Goal: Task Accomplishment & Management: Manage account settings

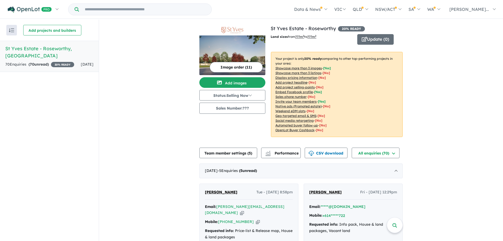
click at [321, 60] on b "20 % ready" at bounding box center [312, 58] width 17 height 4
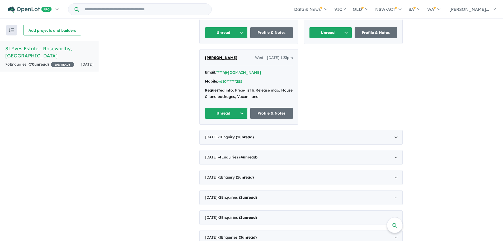
scroll to position [317, 0]
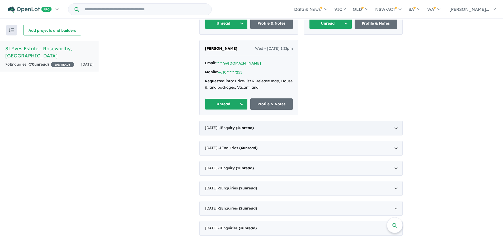
click at [393, 121] on div "August 2025 - 1 Enquir y ( 1 unread)" at bounding box center [300, 127] width 203 height 15
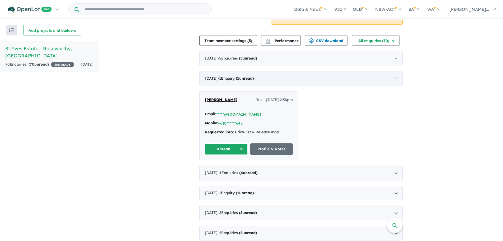
scroll to position [96, 0]
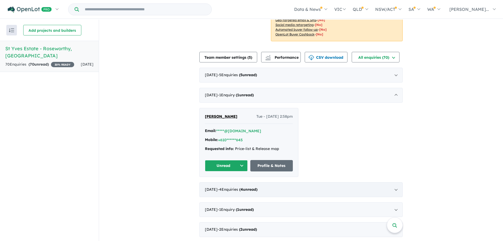
click at [396, 191] on div "July 2025 - 4 Enquir ies ( 4 unread)" at bounding box center [300, 189] width 203 height 15
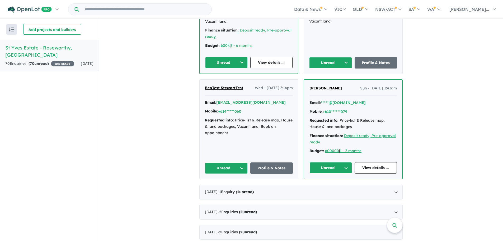
scroll to position [280, 0]
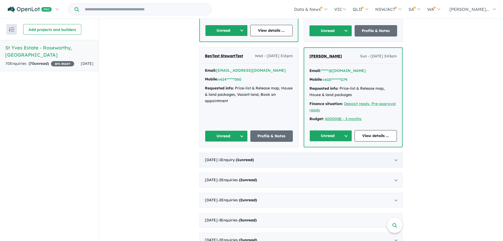
click at [397, 160] on div "June 2025 - 1 Enquir y ( 1 unread)" at bounding box center [300, 159] width 203 height 15
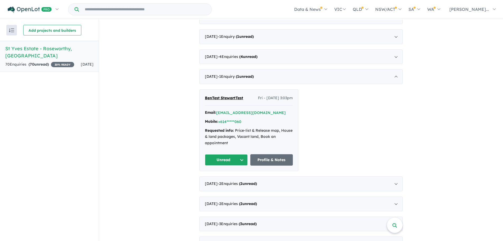
scroll to position [151, 0]
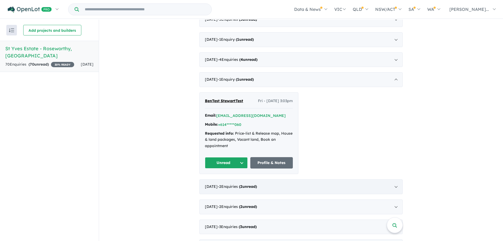
click at [398, 187] on div "May 2025 - 2 Enquir ies ( 2 unread)" at bounding box center [300, 186] width 203 height 15
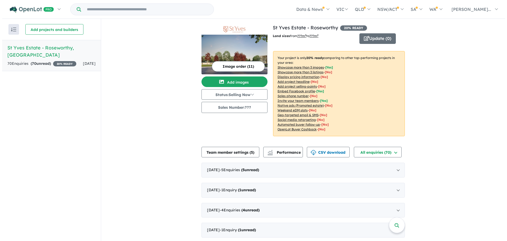
scroll to position [0, 0]
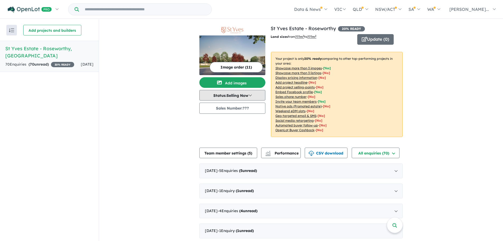
click at [249, 93] on button "Status: Selling Now" at bounding box center [232, 95] width 66 height 11
click at [244, 67] on button "Image order ( 11 )" at bounding box center [236, 67] width 53 height 11
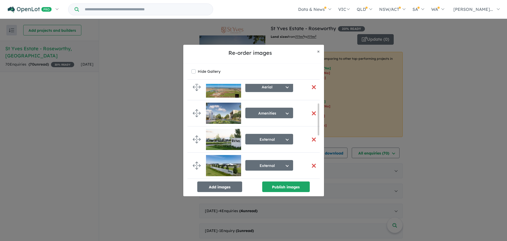
scroll to position [58, 0]
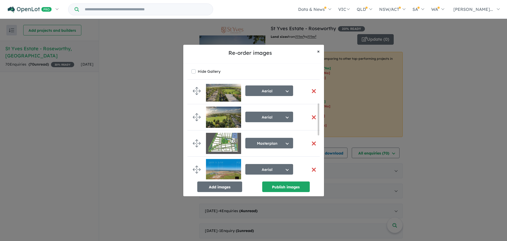
click at [316, 51] on button "× Close" at bounding box center [318, 51] width 11 height 13
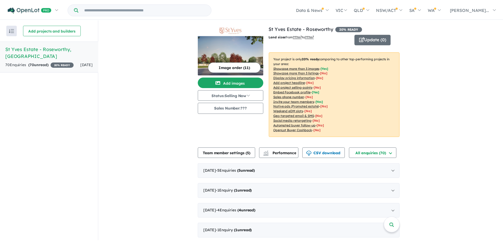
scroll to position [57, 0]
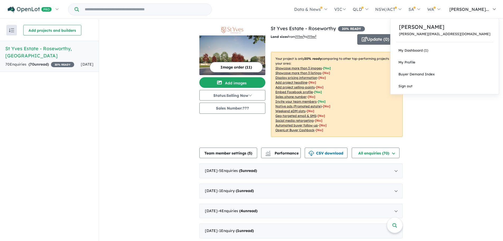
click at [497, 10] on link "[PERSON_NAME]..." at bounding box center [471, 9] width 55 height 18
click at [445, 50] on link "My Dashboard (1)" at bounding box center [444, 50] width 108 height 12
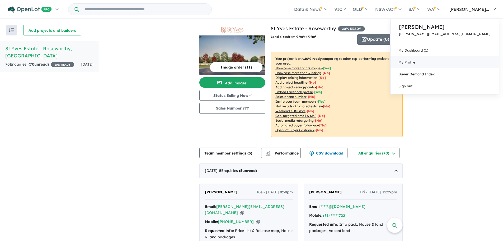
click at [415, 64] on span "My Profile" at bounding box center [406, 62] width 17 height 4
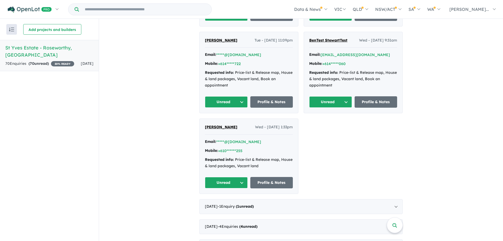
scroll to position [264, 0]
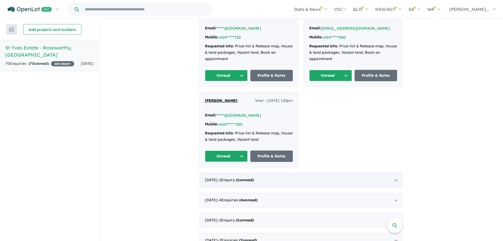
click at [394, 175] on div "[DATE] - 1 Enquir y ( 1 unread)" at bounding box center [300, 179] width 203 height 15
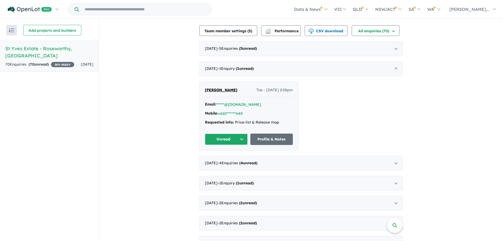
scroll to position [122, 0]
click at [395, 164] on div "[DATE] - 4 Enquir ies ( 4 unread)" at bounding box center [300, 163] width 203 height 15
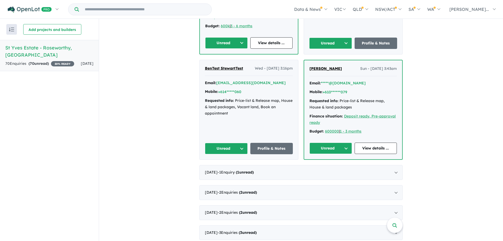
scroll to position [280, 0]
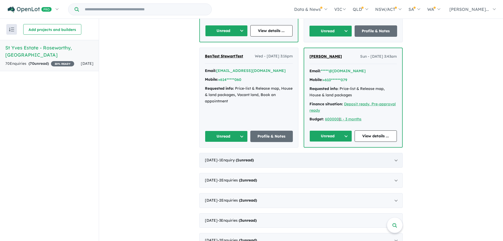
click at [394, 162] on div "[DATE] - 1 Enquir y ( 1 unread)" at bounding box center [300, 160] width 203 height 15
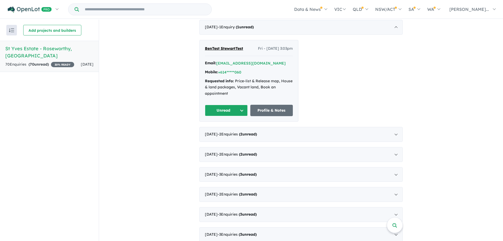
scroll to position [177, 0]
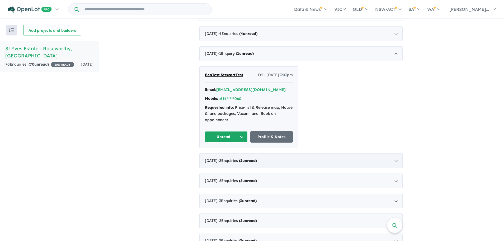
click at [390, 160] on div "May 2025 - 2 Enquir ies ( 2 unread)" at bounding box center [300, 160] width 203 height 15
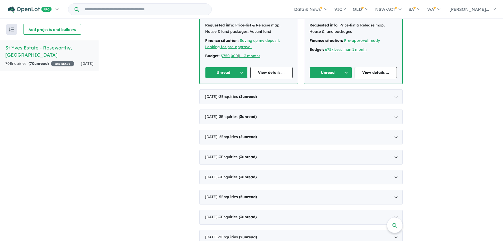
scroll to position [282, 0]
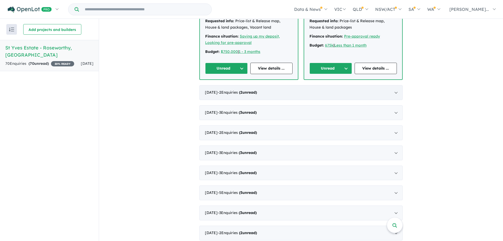
click at [395, 93] on div "April 2025 - 2 Enquir ies ( 2 unread)" at bounding box center [300, 92] width 203 height 15
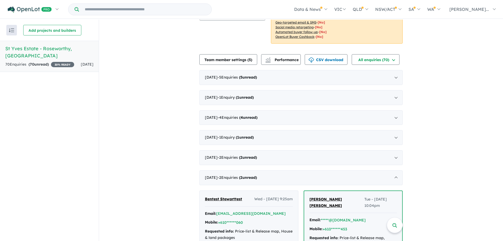
scroll to position [83, 0]
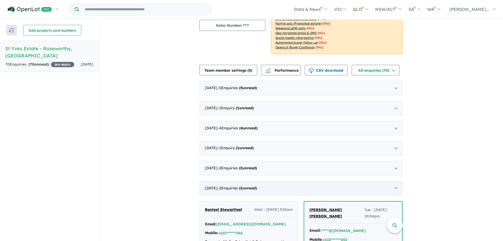
click at [396, 189] on div "April 2025 - 2 Enquir ies ( 2 unread)" at bounding box center [300, 188] width 203 height 15
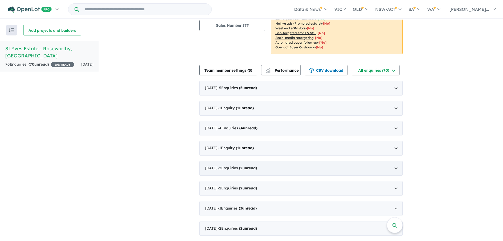
click at [396, 167] on div "May 2025 - 2 Enquir ies ( 2 unread)" at bounding box center [300, 168] width 203 height 15
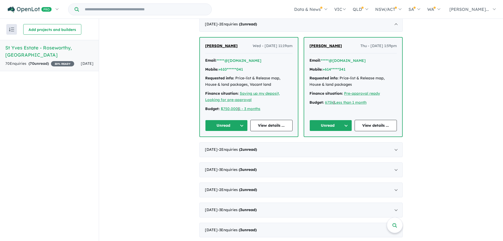
scroll to position [267, 0]
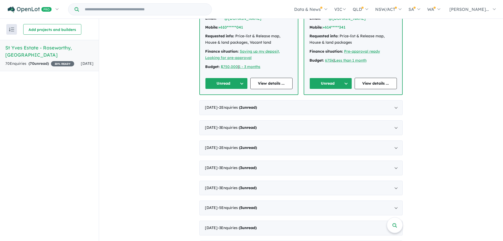
click at [402, 126] on div "View all projects in your account St Yves Estate - Roseworthy 20 % READY Land s…" at bounding box center [301, 155] width 404 height 809
click at [399, 127] on div "March 2025 - 3 Enquir ies ( 3 unread)" at bounding box center [300, 127] width 203 height 15
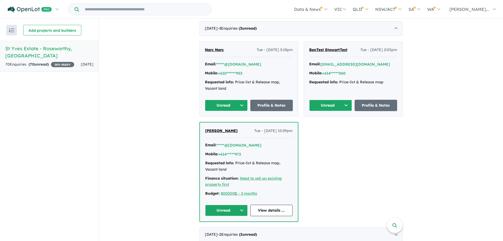
scroll to position [289, 0]
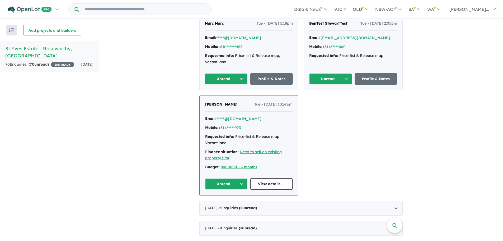
drag, startPoint x: 285, startPoint y: 105, endPoint x: 241, endPoint y: 104, distance: 43.8
click at [241, 104] on div "Tony Poole Tue - 11/03/2025, 10:39pm" at bounding box center [248, 106] width 87 height 11
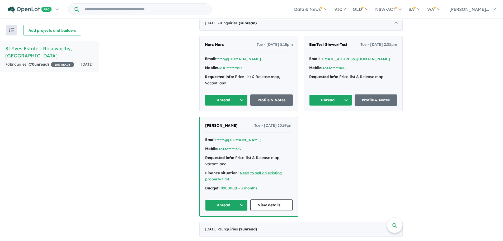
scroll to position [315, 0]
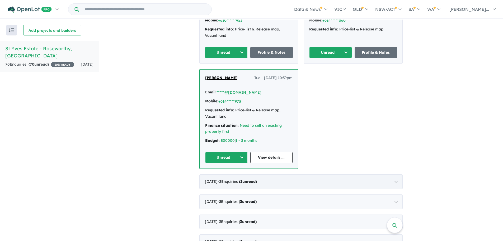
click at [397, 183] on div "February 2025 - 2 Enquir ies ( 2 unread)" at bounding box center [300, 181] width 203 height 15
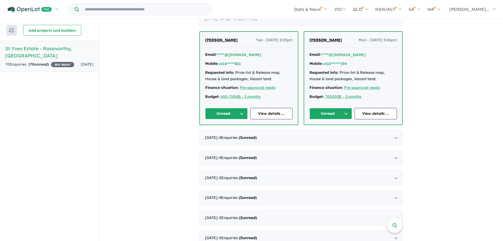
scroll to position [289, 0]
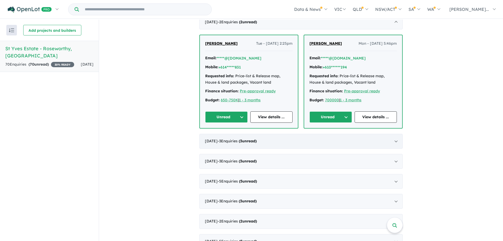
click at [393, 140] on div "January 2025 - 3 Enquir ies ( 3 unread)" at bounding box center [300, 141] width 203 height 15
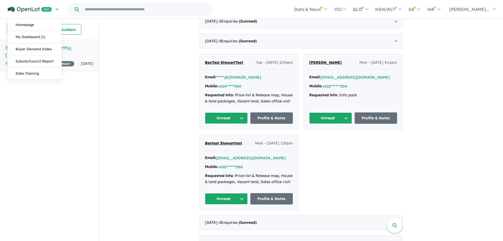
click at [16, 8] on img at bounding box center [30, 9] width 44 height 7
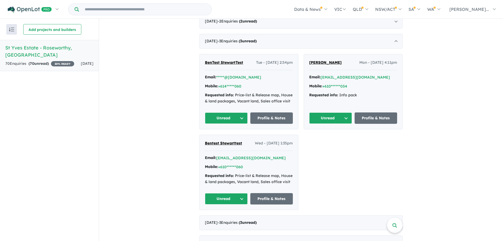
click at [50, 49] on h5 "St Yves Estate - Roseworthy , SA" at bounding box center [49, 51] width 88 height 14
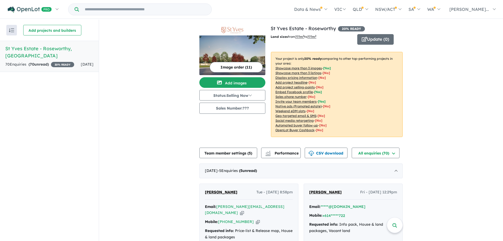
click at [232, 68] on button "Image order ( 11 )" at bounding box center [236, 67] width 53 height 11
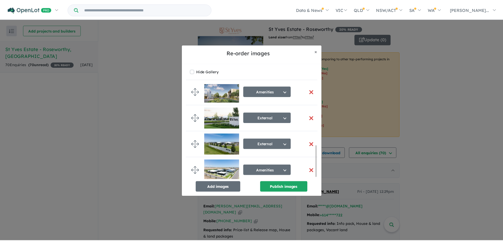
scroll to position [190, 0]
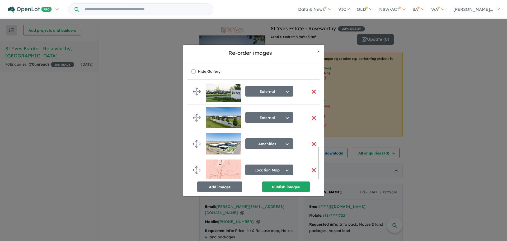
click at [318, 53] on span "×" at bounding box center [318, 51] width 3 height 6
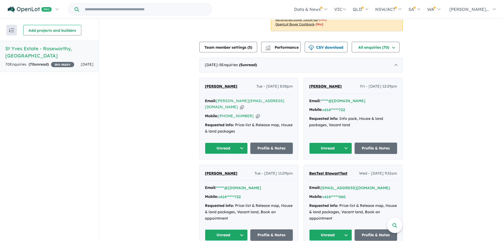
scroll to position [0, 0]
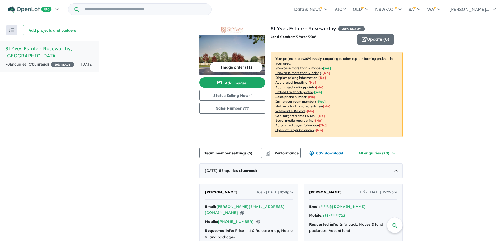
click at [232, 30] on img at bounding box center [232, 30] width 62 height 6
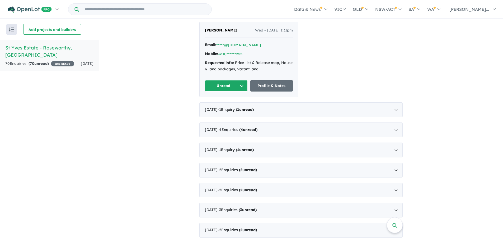
scroll to position [343, 0]
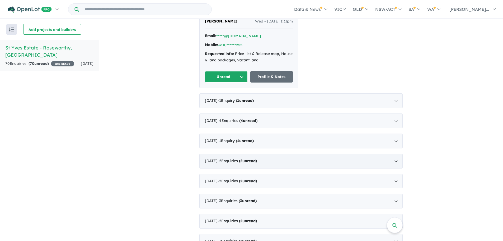
click at [244, 157] on div "May 2025 - 2 Enquir ies ( 2 unread)" at bounding box center [300, 160] width 203 height 15
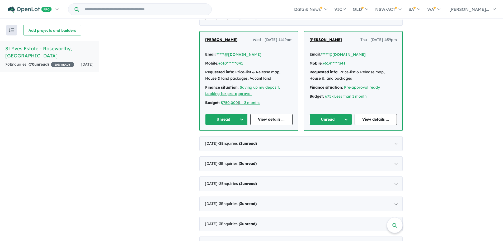
scroll to position [206, 0]
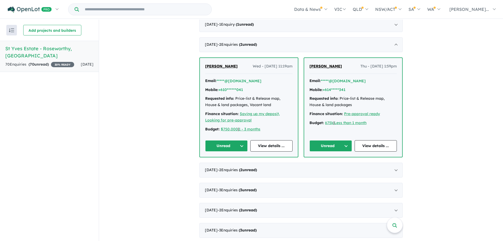
drag, startPoint x: 292, startPoint y: 67, endPoint x: 275, endPoint y: 66, distance: 17.2
click at [275, 66] on div "Kelsea Barker Wed - 28/05/2025, 11:19am Email: *****@gmail.com Mobile: +610****…" at bounding box center [249, 107] width 98 height 99
click at [275, 66] on span "Wed - [DATE] 11:19am" at bounding box center [273, 66] width 40 height 6
drag, startPoint x: 290, startPoint y: 65, endPoint x: 278, endPoint y: 66, distance: 12.4
click at [278, 66] on span "Wed - [DATE] 11:19am" at bounding box center [273, 66] width 40 height 6
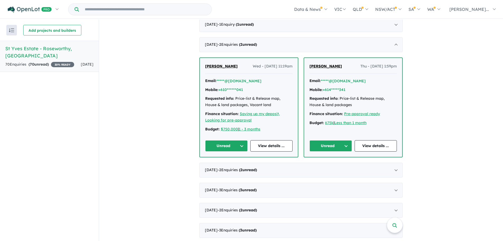
click at [278, 67] on span "Wed - [DATE] 11:19am" at bounding box center [273, 66] width 40 height 6
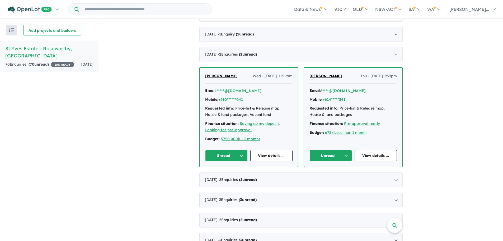
scroll to position [180, 0]
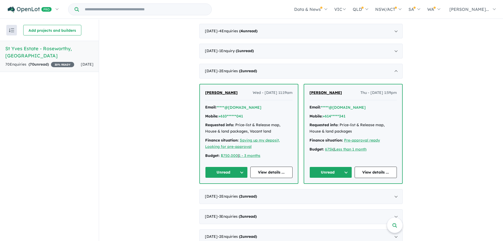
drag, startPoint x: 293, startPoint y: 93, endPoint x: 276, endPoint y: 94, distance: 16.6
click at [276, 94] on div "Kelsea Barker Wed - 28/05/2025, 11:19am Email: *****@gmail.com Mobile: +610****…" at bounding box center [249, 133] width 98 height 99
click at [278, 93] on span "Wed - [DATE] 11:19am" at bounding box center [273, 92] width 40 height 6
drag, startPoint x: 291, startPoint y: 92, endPoint x: 277, endPoint y: 92, distance: 13.5
click at [277, 92] on span "Wed - [DATE] 11:19am" at bounding box center [273, 92] width 40 height 6
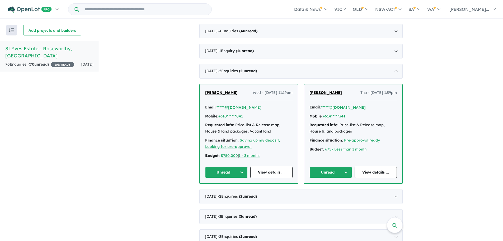
click at [277, 92] on span "Wed - [DATE] 11:19am" at bounding box center [273, 92] width 40 height 6
drag, startPoint x: 244, startPoint y: 127, endPoint x: 267, endPoint y: 127, distance: 22.2
click at [267, 127] on div "Requested info: Price-list & Release map, House & land packages, Vacant land" at bounding box center [248, 128] width 87 height 13
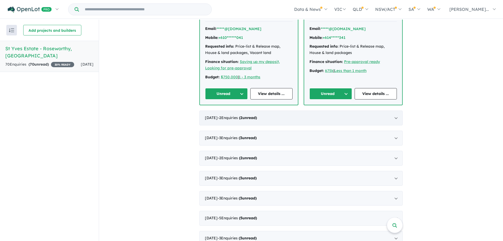
scroll to position [259, 0]
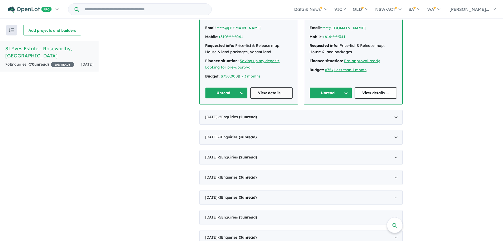
click at [271, 94] on link "View details ..." at bounding box center [271, 92] width 43 height 11
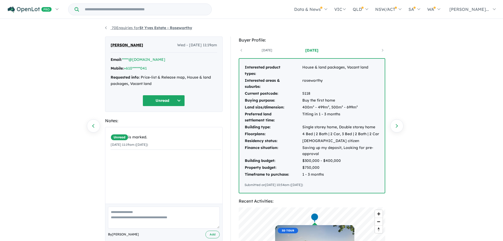
click at [106, 26] on link "70 Enquiries for St Yves Estate - [GEOGRAPHIC_DATA]" at bounding box center [148, 27] width 87 height 5
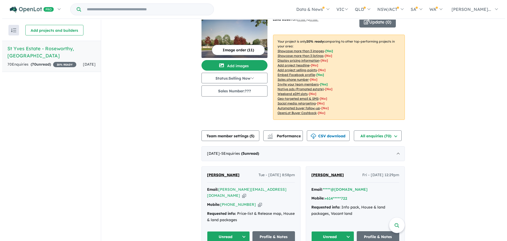
scroll to position [26, 0]
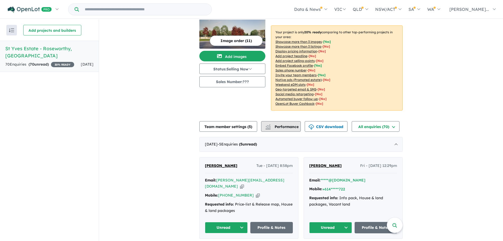
click at [277, 126] on span "Performance" at bounding box center [282, 126] width 32 height 5
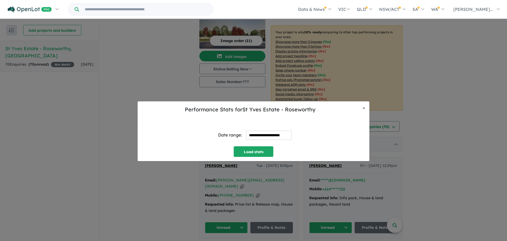
click at [291, 135] on input "**********" at bounding box center [268, 134] width 45 height 9
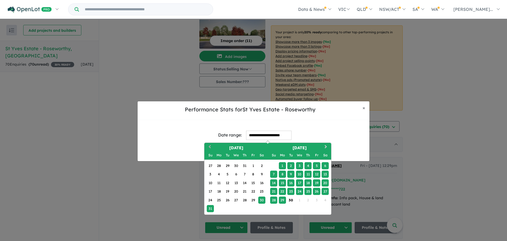
click at [207, 147] on button "Previous Month" at bounding box center [209, 147] width 8 height 8
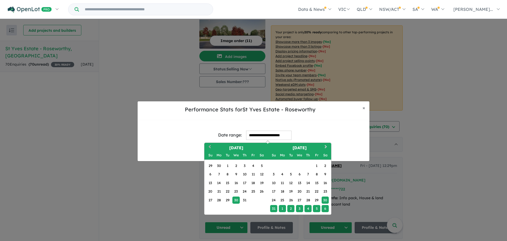
click at [210, 146] on span "Previous Month" at bounding box center [210, 147] width 0 height 7
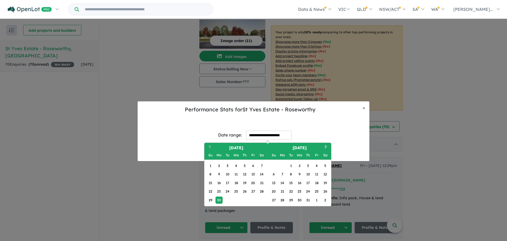
click at [210, 146] on span "Previous Month" at bounding box center [210, 147] width 0 height 7
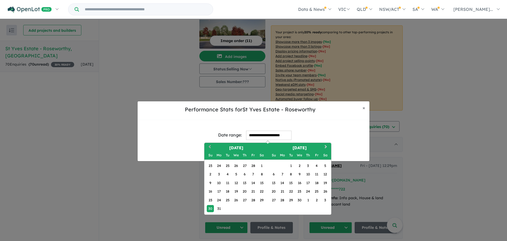
click at [210, 146] on span "Previous Month" at bounding box center [210, 147] width 0 height 7
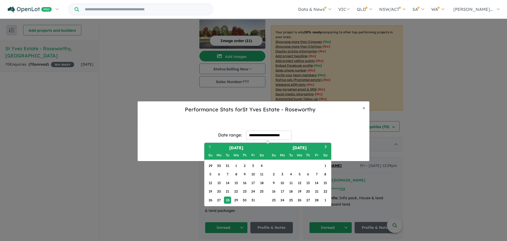
click at [210, 146] on span "Previous Month" at bounding box center [210, 147] width 0 height 7
click at [210, 164] on div "1" at bounding box center [210, 165] width 7 height 7
click at [326, 147] on span "Next Month" at bounding box center [326, 147] width 0 height 7
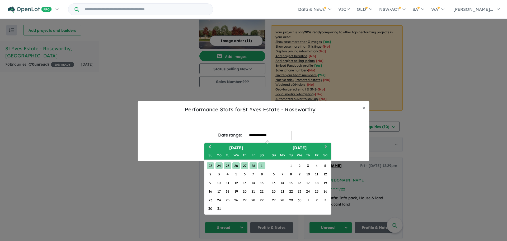
click at [326, 147] on span "Next Month" at bounding box center [326, 147] width 0 height 7
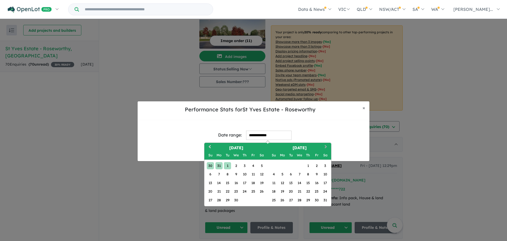
click at [326, 147] on span "Next Month" at bounding box center [326, 147] width 0 height 7
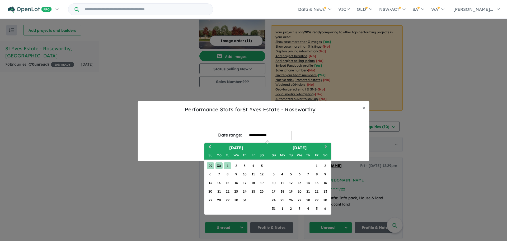
click at [326, 147] on span "Next Month" at bounding box center [326, 147] width 0 height 7
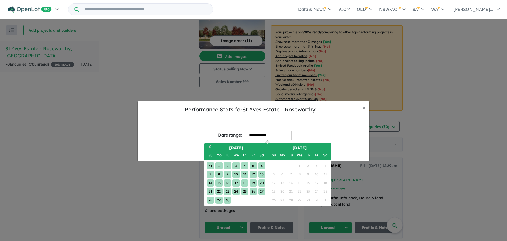
click at [229, 199] on div "30" at bounding box center [227, 199] width 7 height 7
type input "**********"
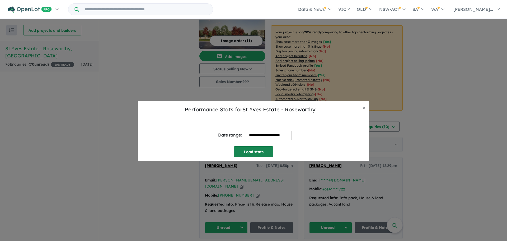
click at [260, 153] on button "Load stats" at bounding box center [254, 151] width 40 height 11
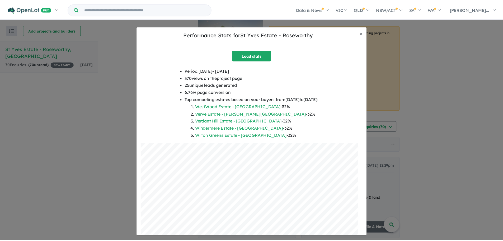
scroll to position [0, 0]
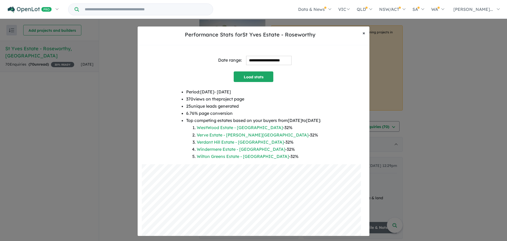
click at [366, 33] on button "× Close" at bounding box center [363, 32] width 11 height 13
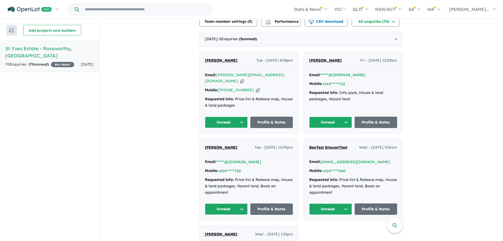
scroll to position [132, 0]
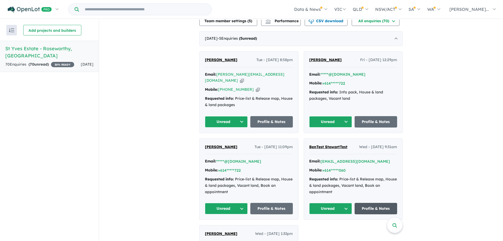
click at [382, 202] on link "Profile & Notes" at bounding box center [376, 207] width 43 height 11
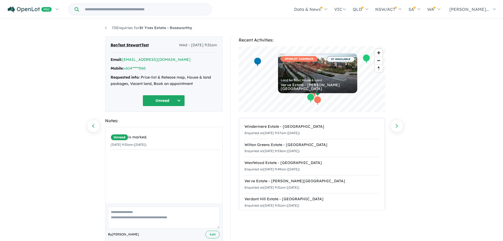
scroll to position [25, 0]
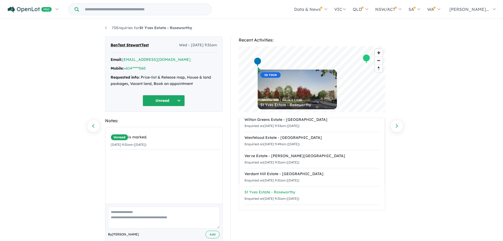
click at [254, 196] on small "Enquiried on [DATE] 9:31am ([DATE])" at bounding box center [271, 198] width 55 height 4
click at [456, 62] on div "70 Enquiries for St Yves Estate - Roseworthy Previous enquiry Next enquiry BenT…" at bounding box center [251, 131] width 503 height 222
